Goal: Task Accomplishment & Management: Use online tool/utility

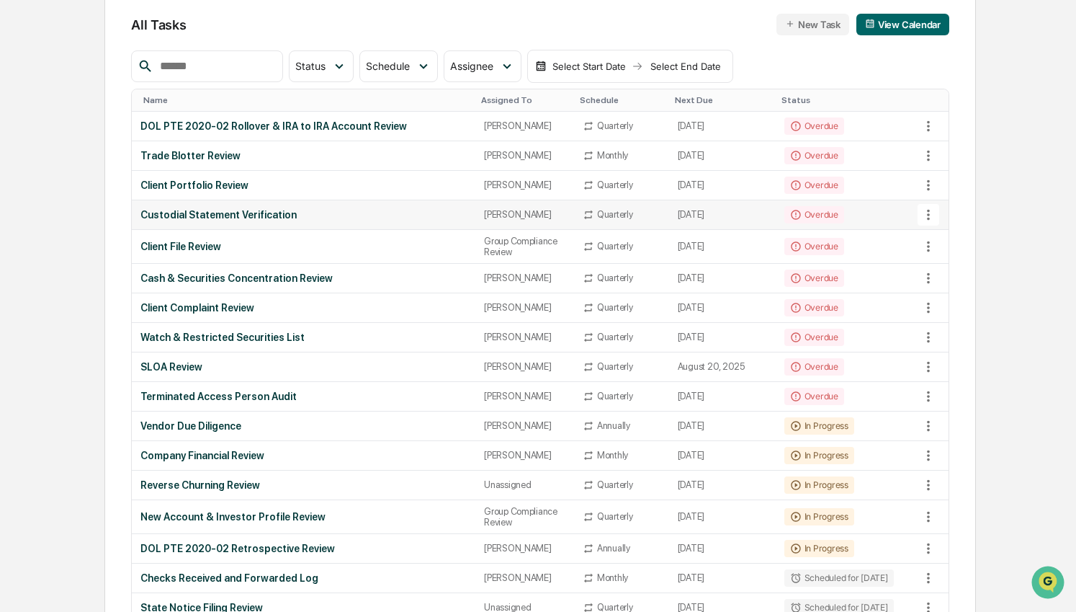
scroll to position [146, 0]
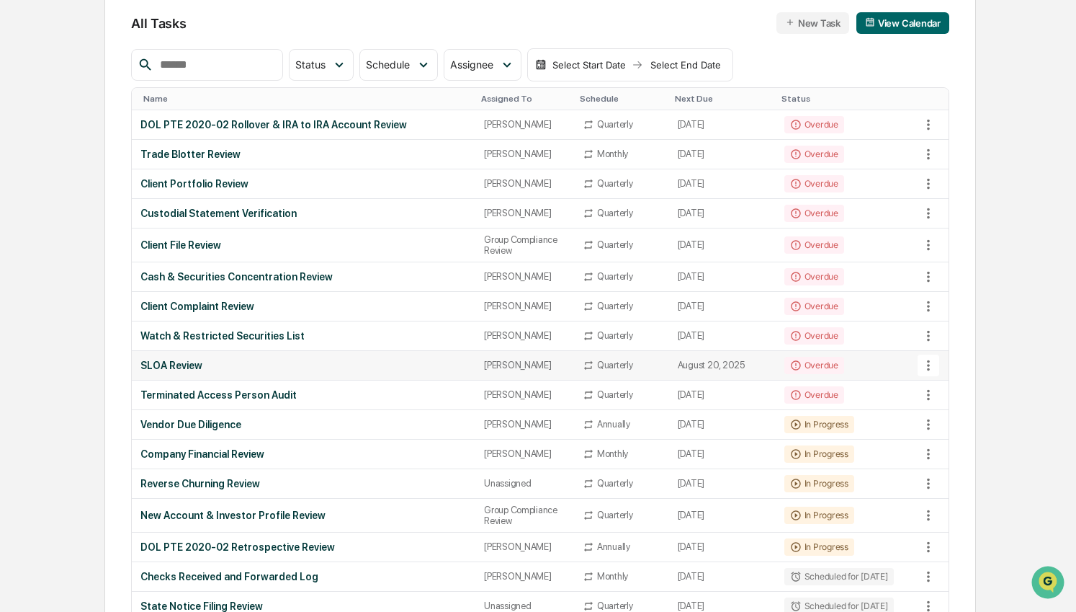
click at [929, 370] on icon at bounding box center [928, 365] width 3 height 11
click at [949, 415] on li "View Task" at bounding box center [976, 412] width 115 height 27
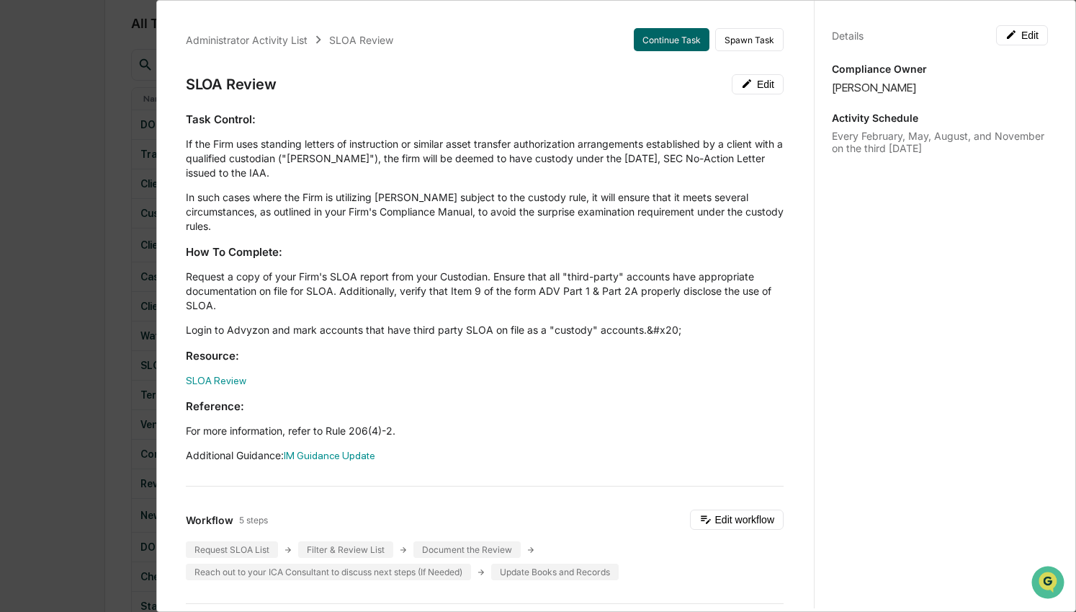
click at [109, 281] on div "Administrator Activity List SLOA Review Continue Task Spawn Task SLOA Review Ed…" at bounding box center [538, 306] width 1076 height 612
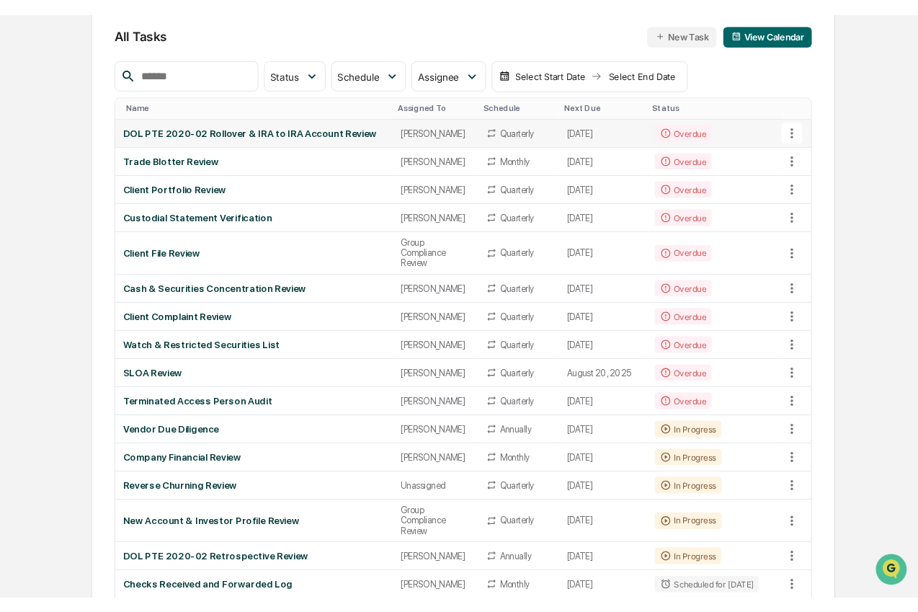
scroll to position [0, 0]
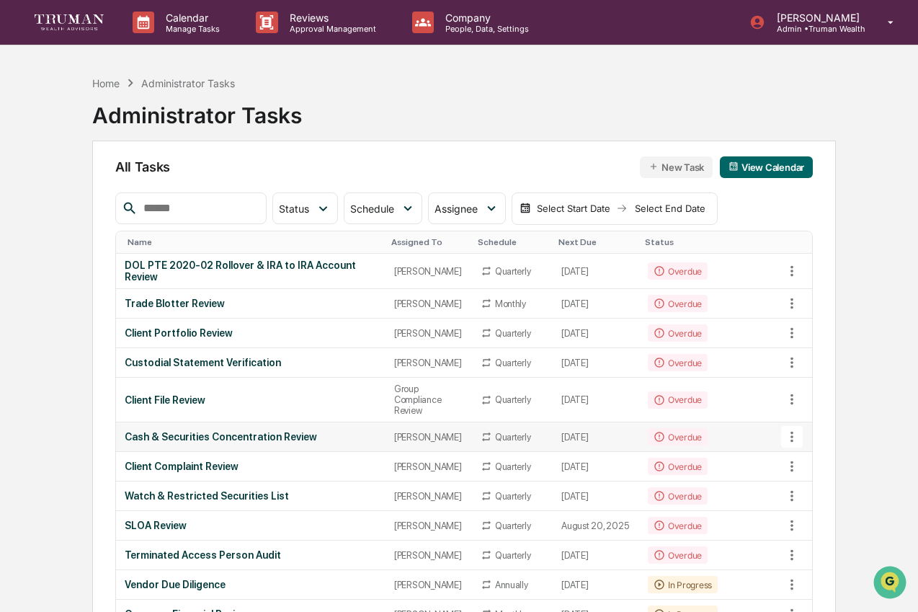
click at [287, 442] on div "Cash & Securities Concentration Review" at bounding box center [251, 437] width 252 height 12
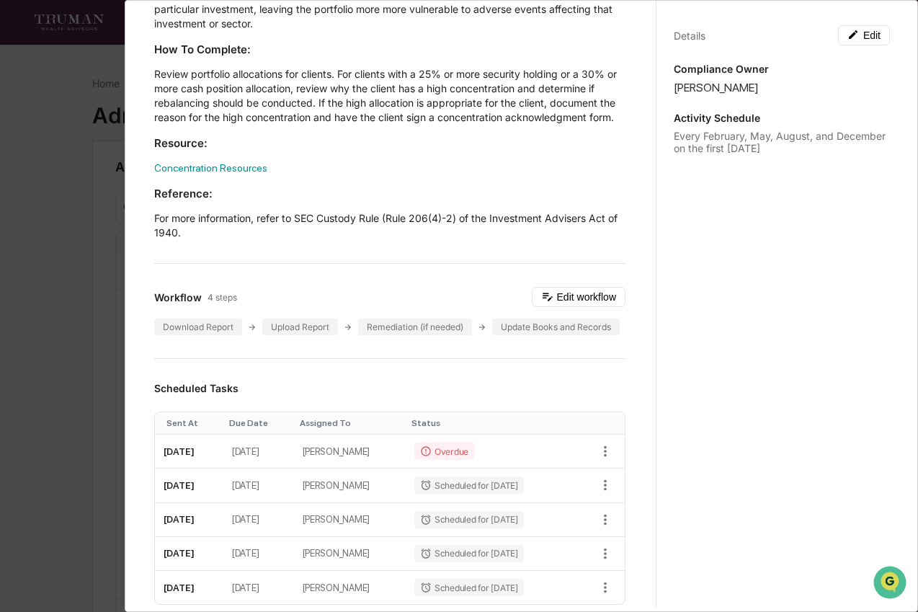
scroll to position [364, 0]
